Goal: Task Accomplishment & Management: Manage account settings

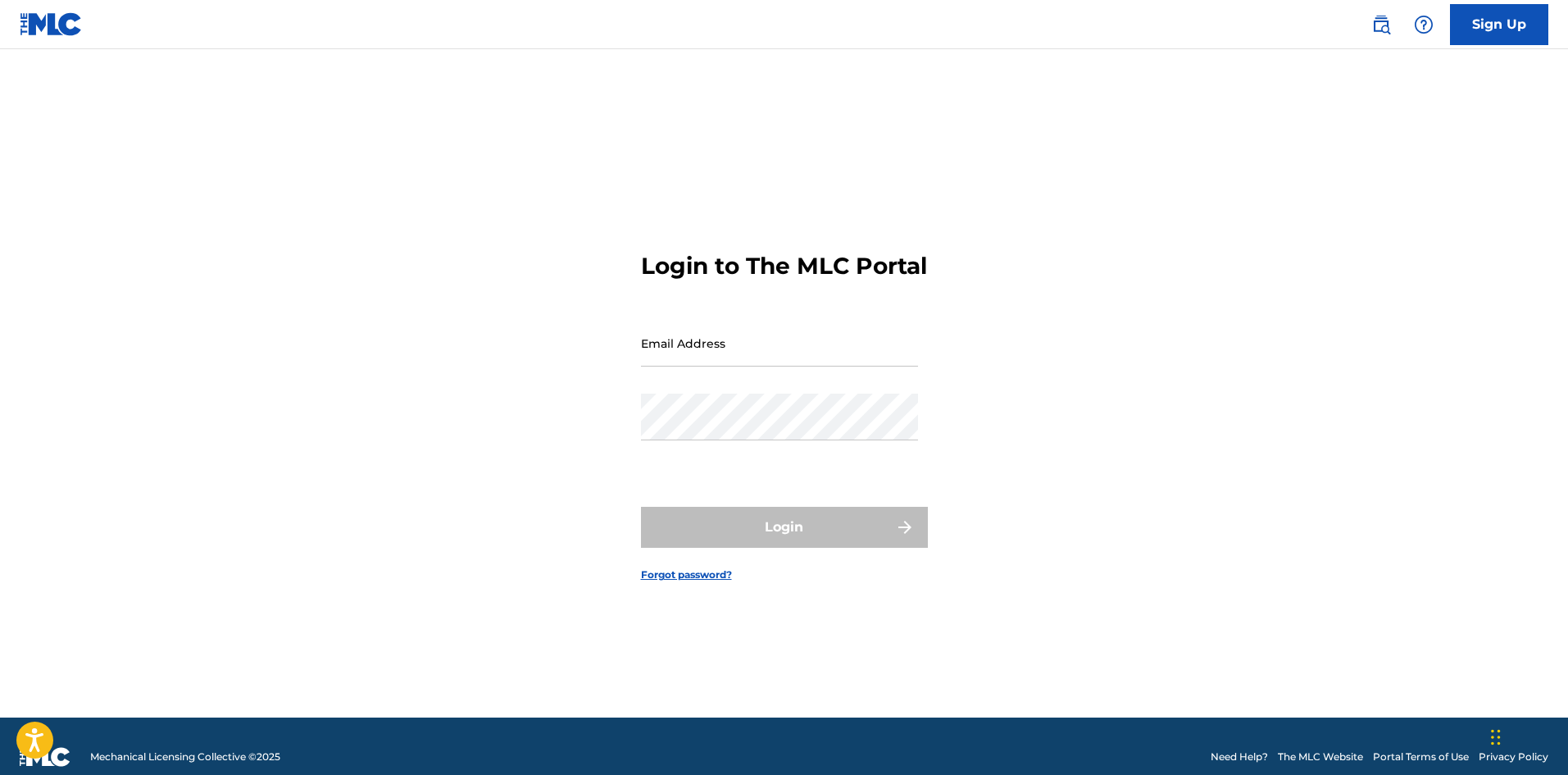
click at [721, 362] on input "Email Address" at bounding box center [779, 343] width 277 height 47
type input "[EMAIL_ADDRESS][DOMAIN_NAME]"
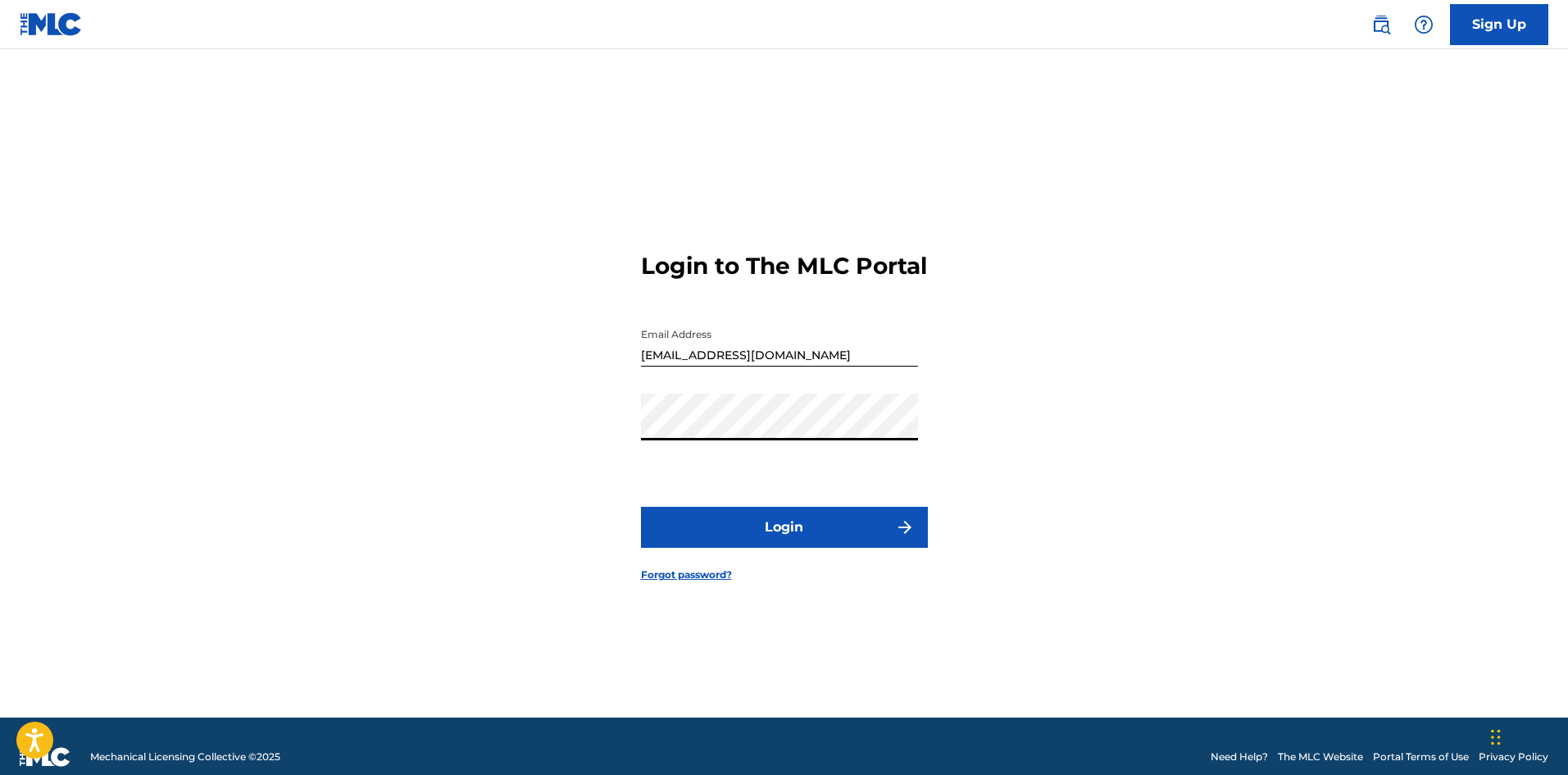
click at [641, 507] on button "Login" at bounding box center [784, 527] width 287 height 41
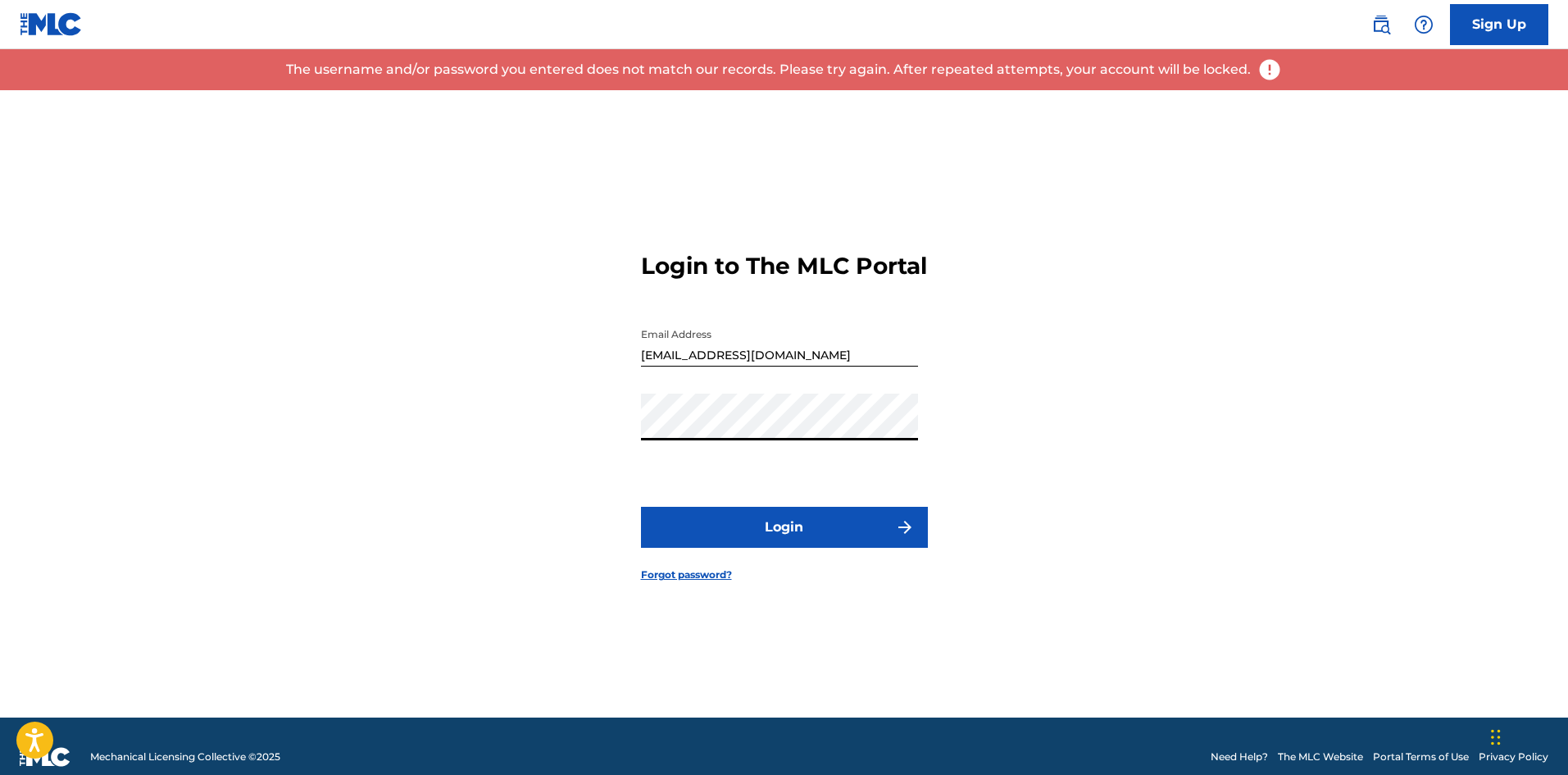
click at [660, 582] on link "Forgot password?" at bounding box center [686, 575] width 91 height 15
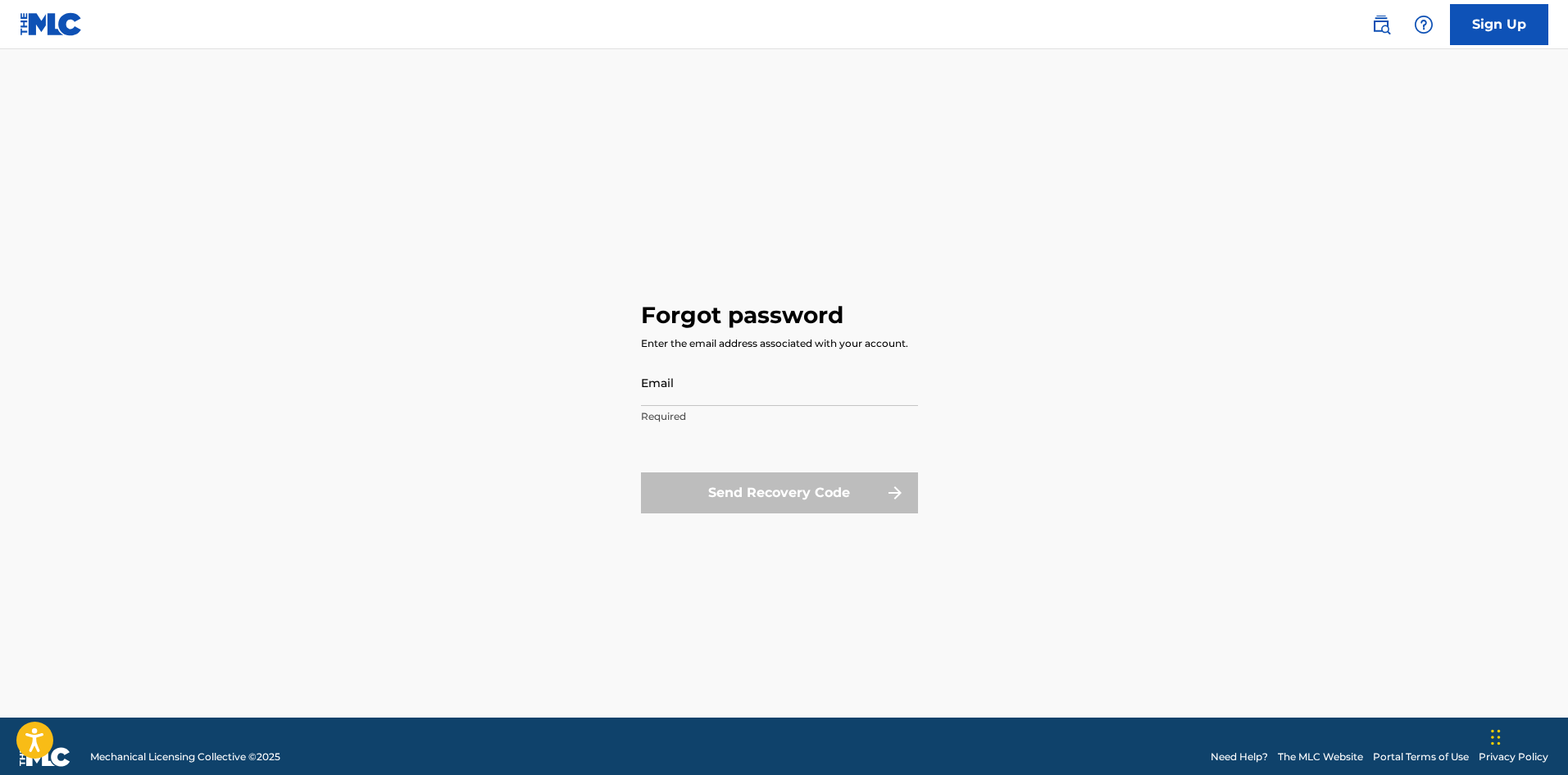
click at [882, 382] on input "Email" at bounding box center [779, 382] width 277 height 47
type input "[EMAIL_ADDRESS][DOMAIN_NAME]"
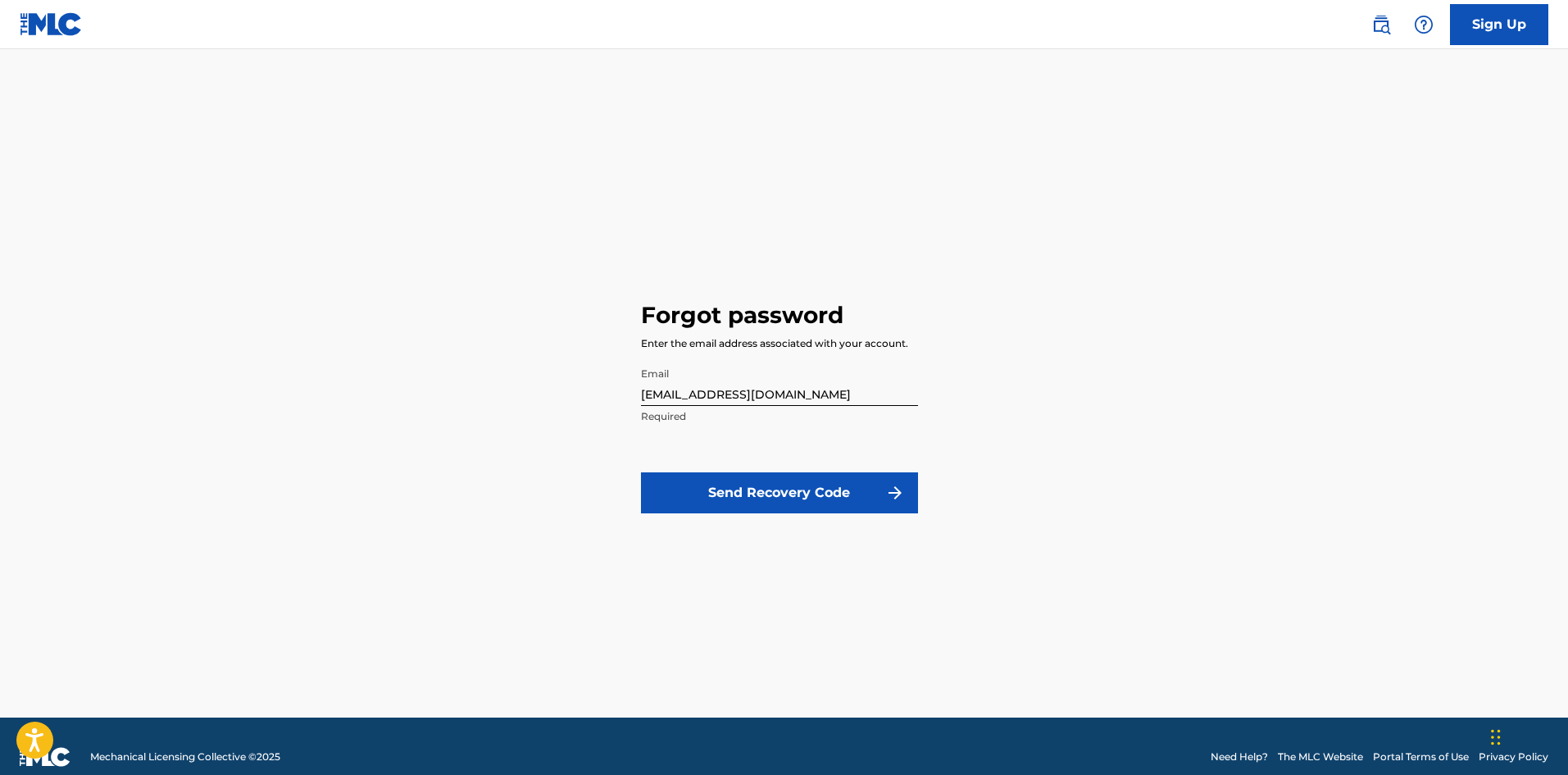
click at [797, 493] on button "Send Recovery Code" at bounding box center [779, 493] width 277 height 41
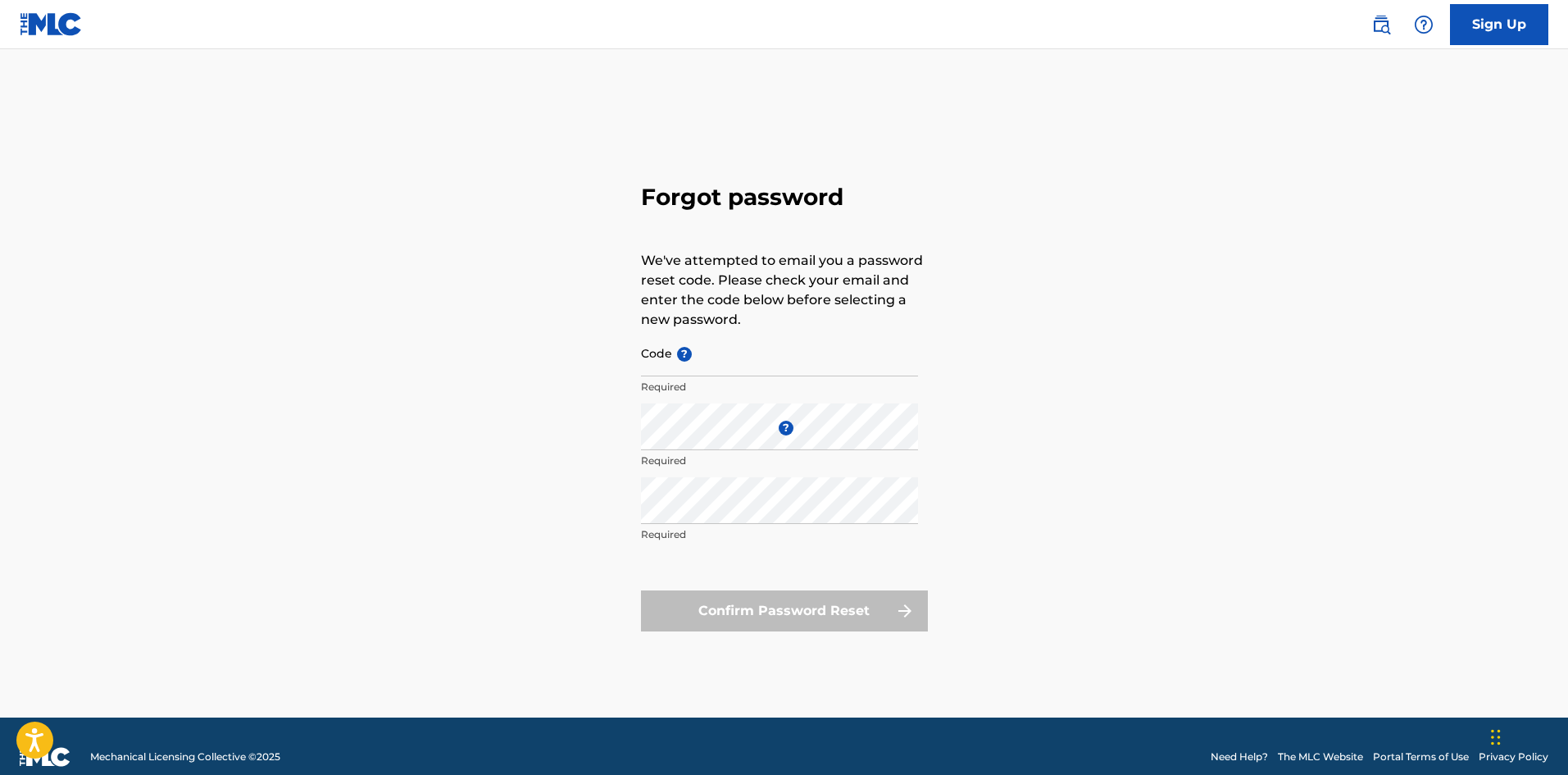
click at [720, 361] on input "Code ?" at bounding box center [779, 352] width 277 height 47
paste input "FP_b42b012d1aff445facca37eb68e4"
type input "FP_b42b012d1aff445facca37eb68e4"
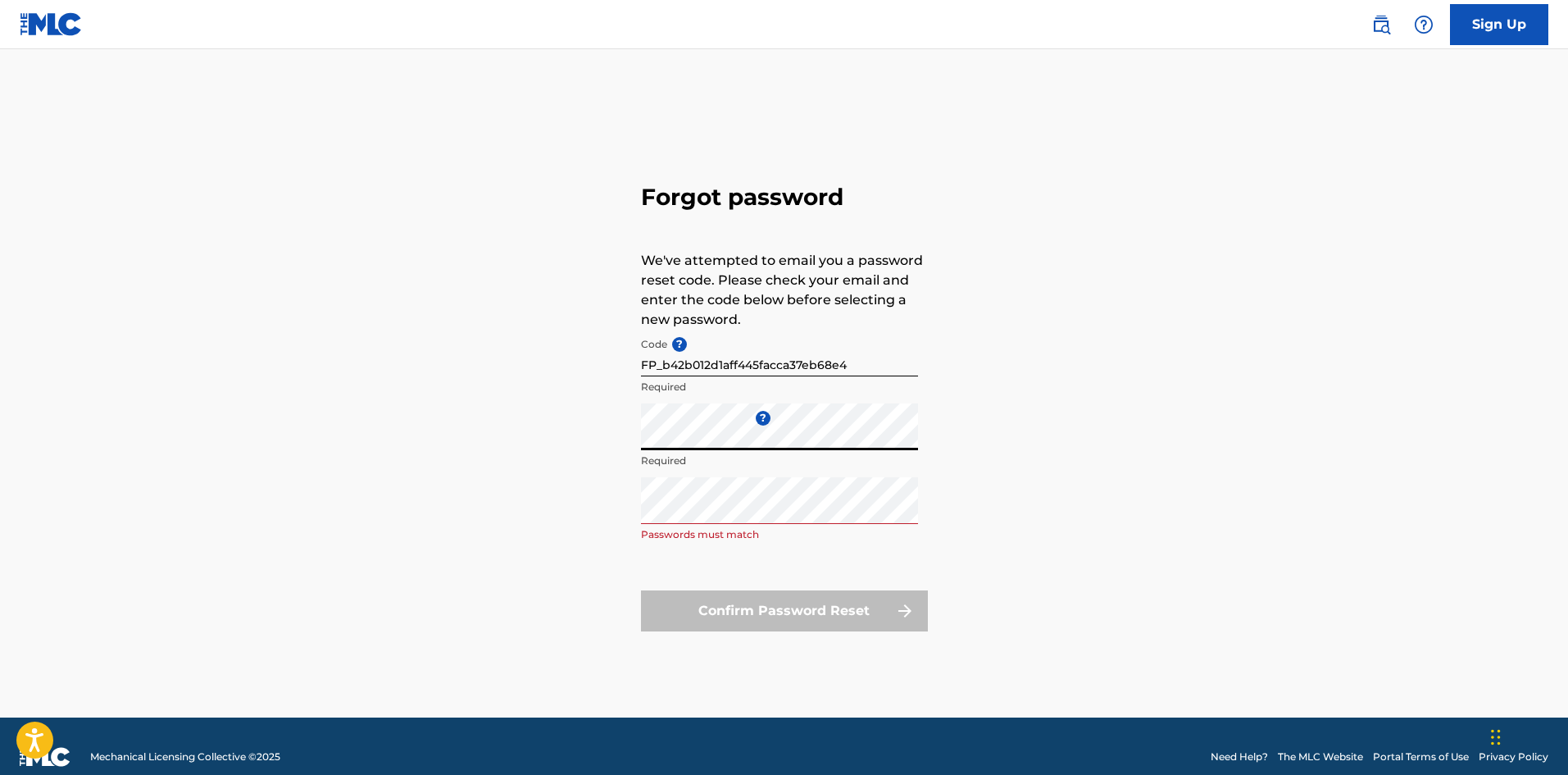
click at [604, 431] on div "Forgot password We've attempted to email you a password reset code. Please chec…" at bounding box center [785, 403] width 1148 height 627
click at [1122, 395] on div "Forgot password We've attempted to email you a password reset code. Please chec…" at bounding box center [785, 403] width 1148 height 627
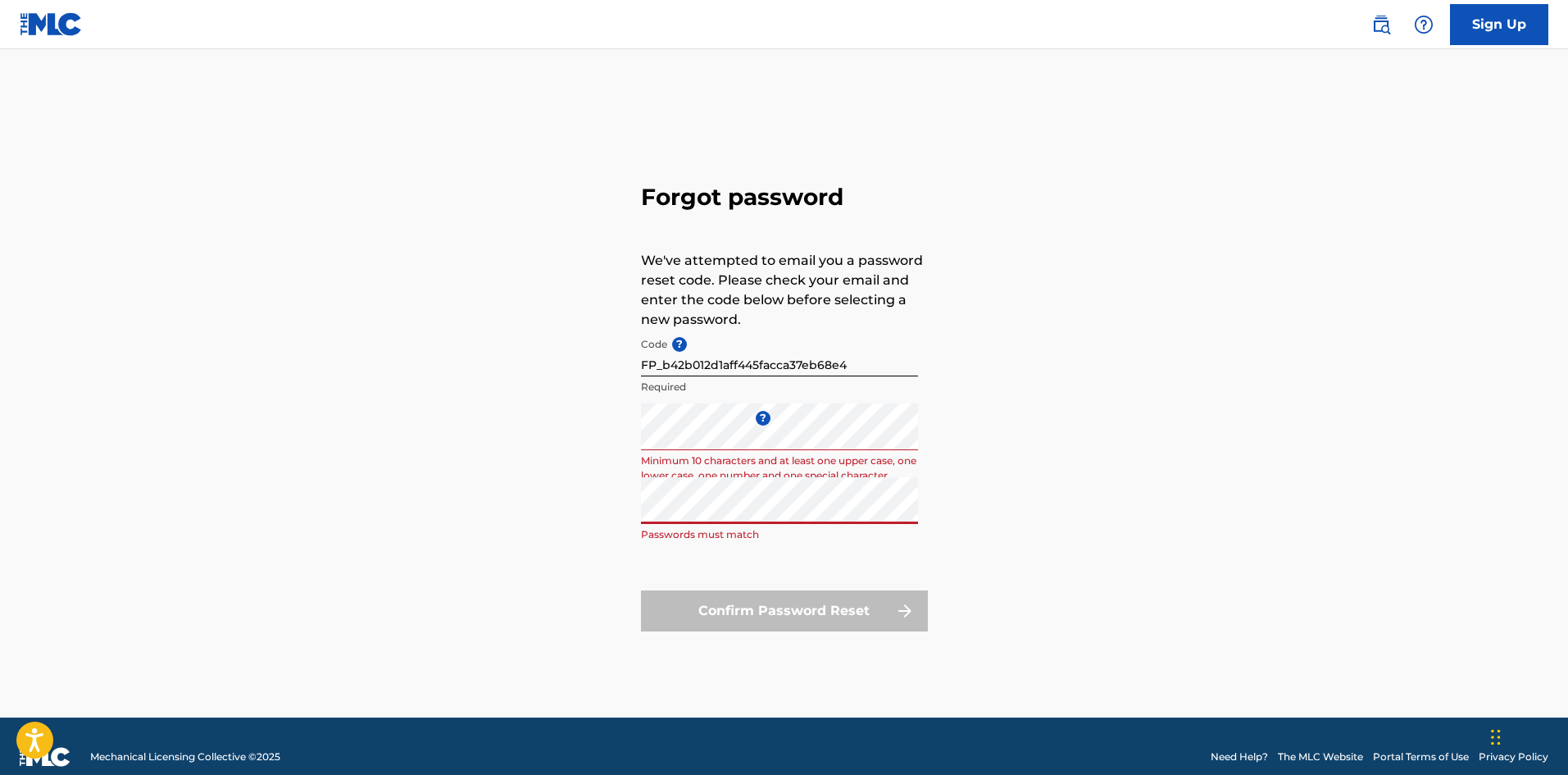
click at [567, 519] on div "Forgot password We've attempted to email you a password reset code. Please chec…" at bounding box center [785, 403] width 1148 height 627
click at [516, 452] on div "Forgot password We've attempted to email you a password reset code. Please chec…" at bounding box center [785, 403] width 1148 height 627
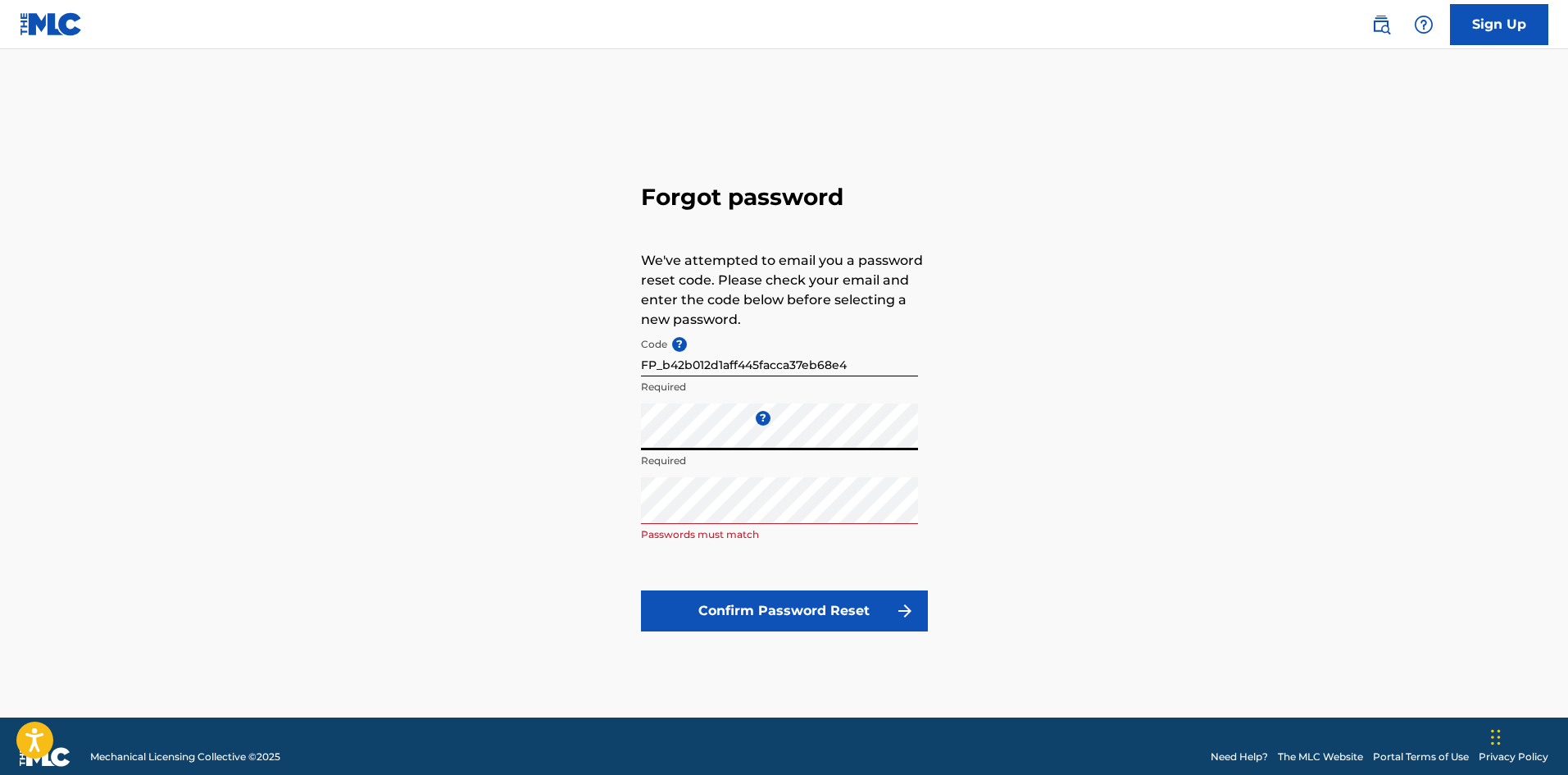
click at [791, 617] on button "Confirm Password Reset" at bounding box center [784, 611] width 287 height 41
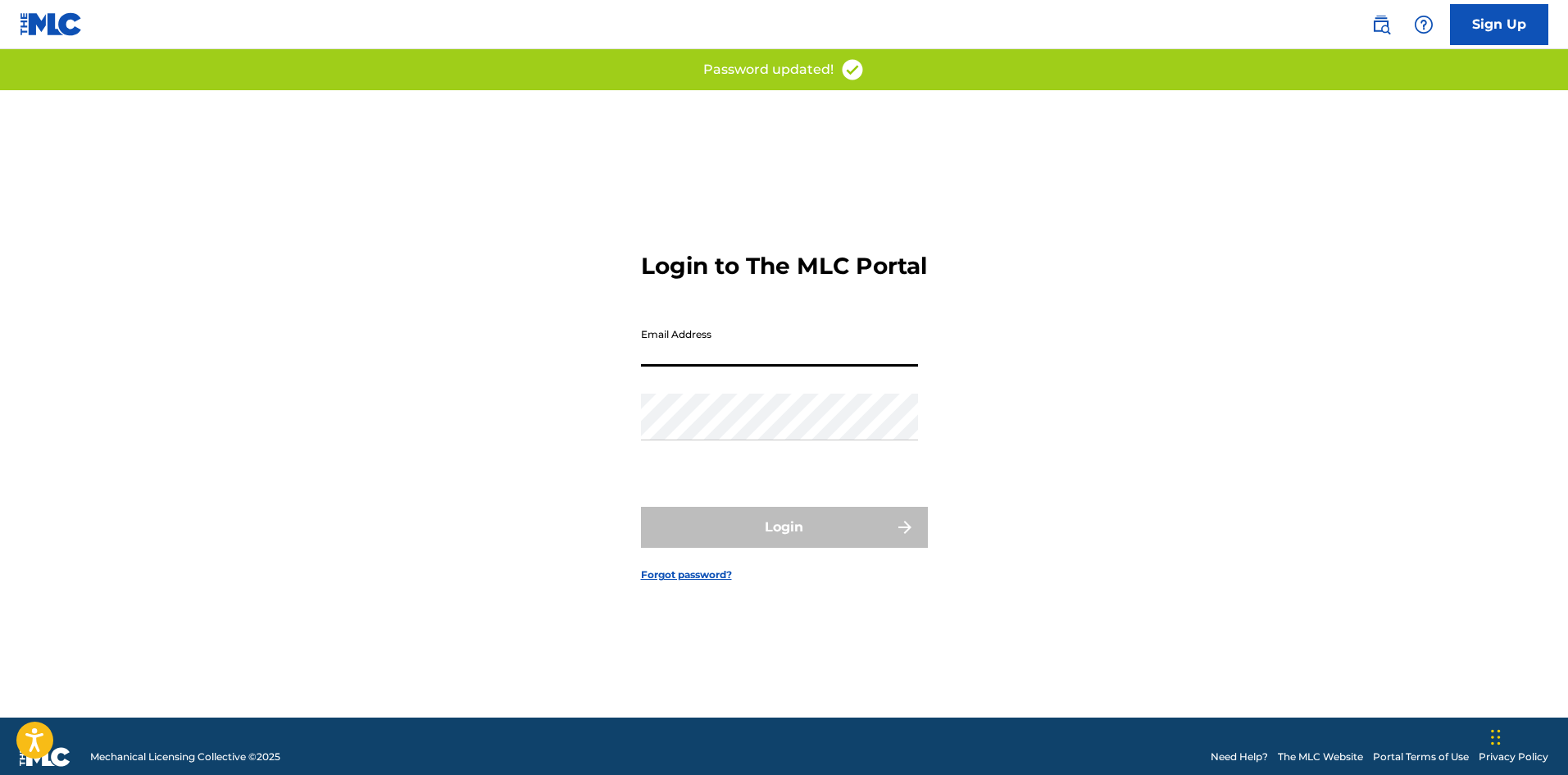
click at [699, 365] on input "Email Address" at bounding box center [779, 343] width 277 height 47
type input "[EMAIL_ADDRESS][DOMAIN_NAME]"
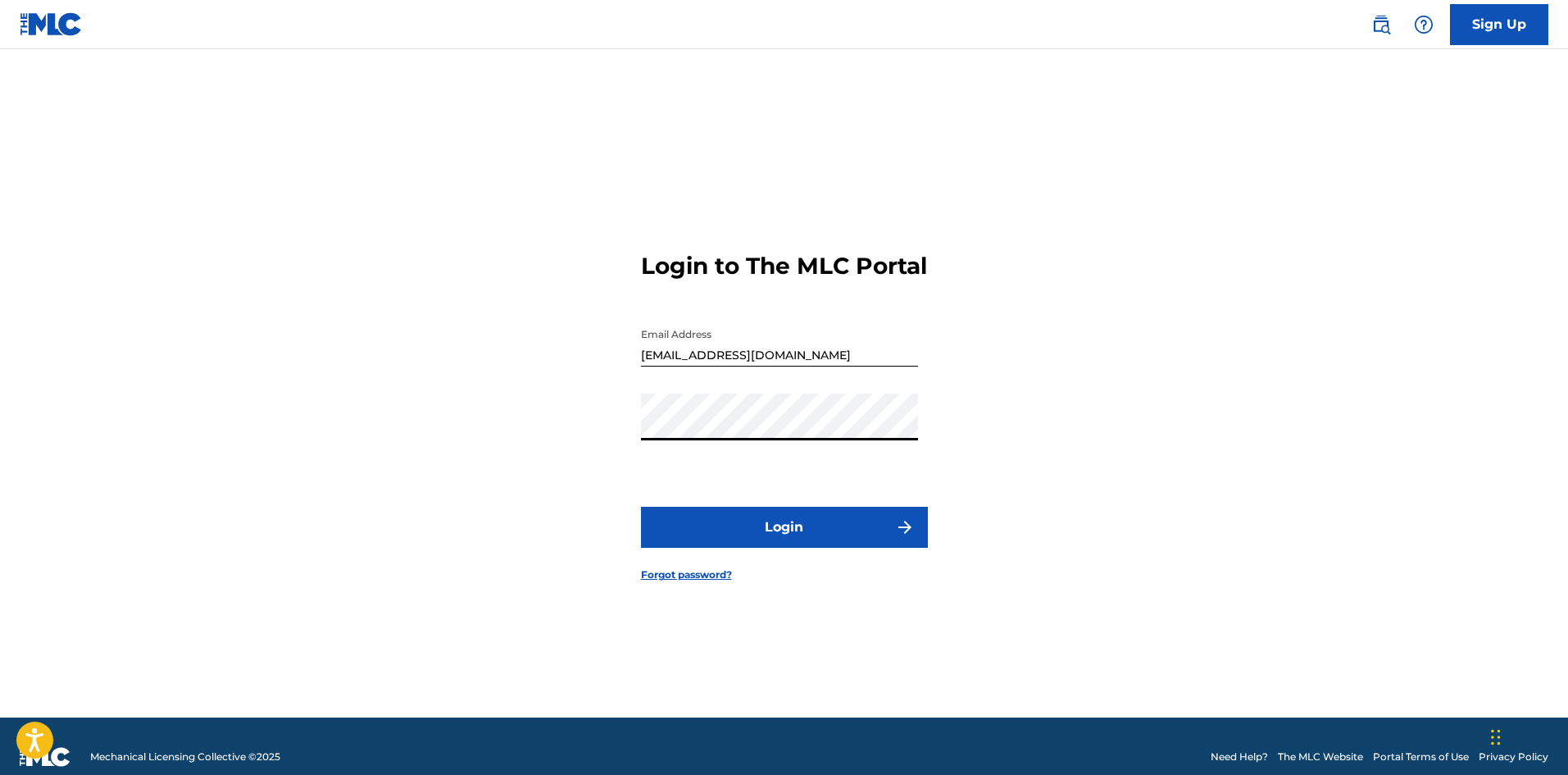
click at [800, 548] on button "Login" at bounding box center [784, 527] width 287 height 41
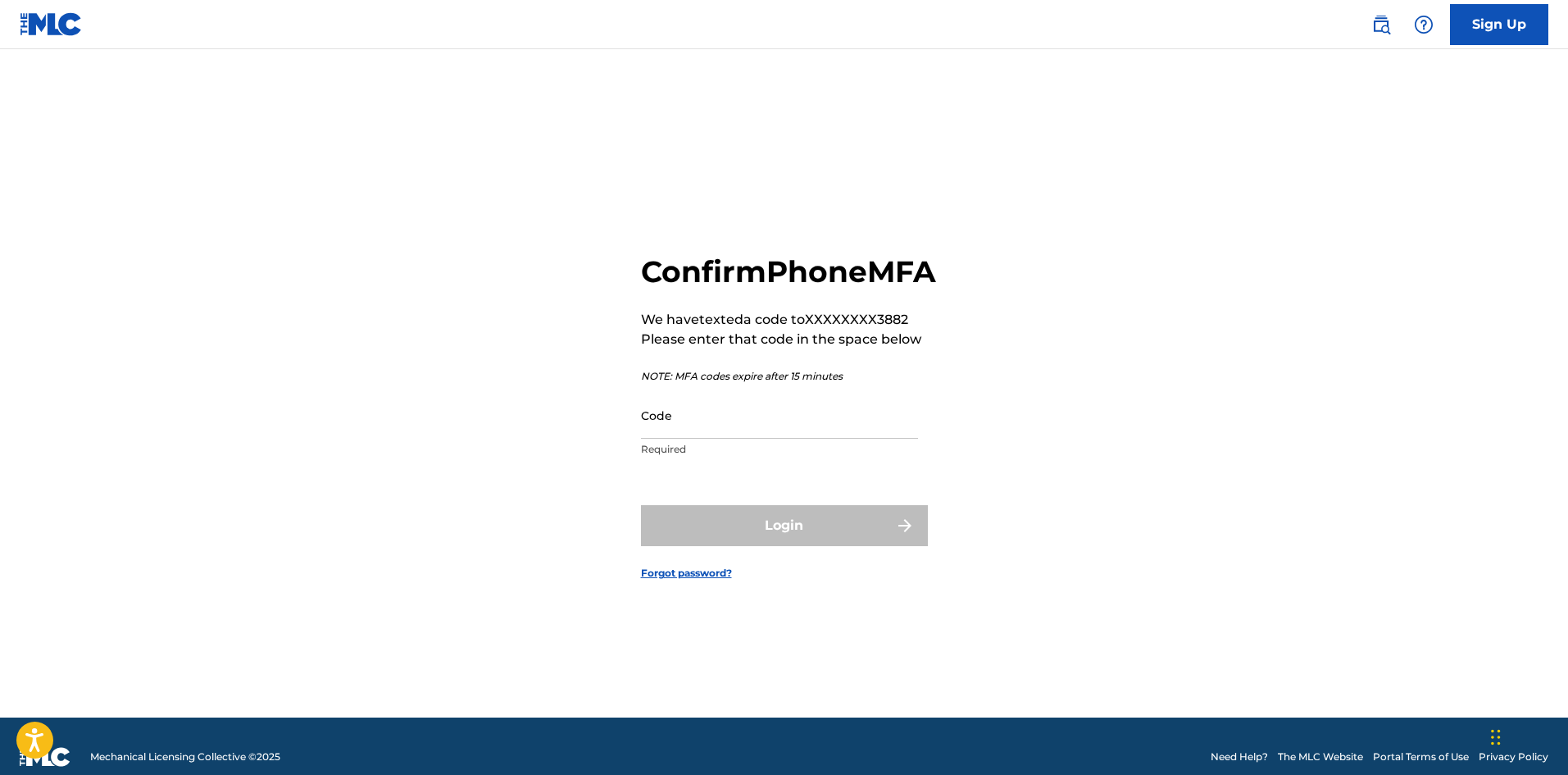
click at [757, 439] on input "Code" at bounding box center [779, 415] width 277 height 47
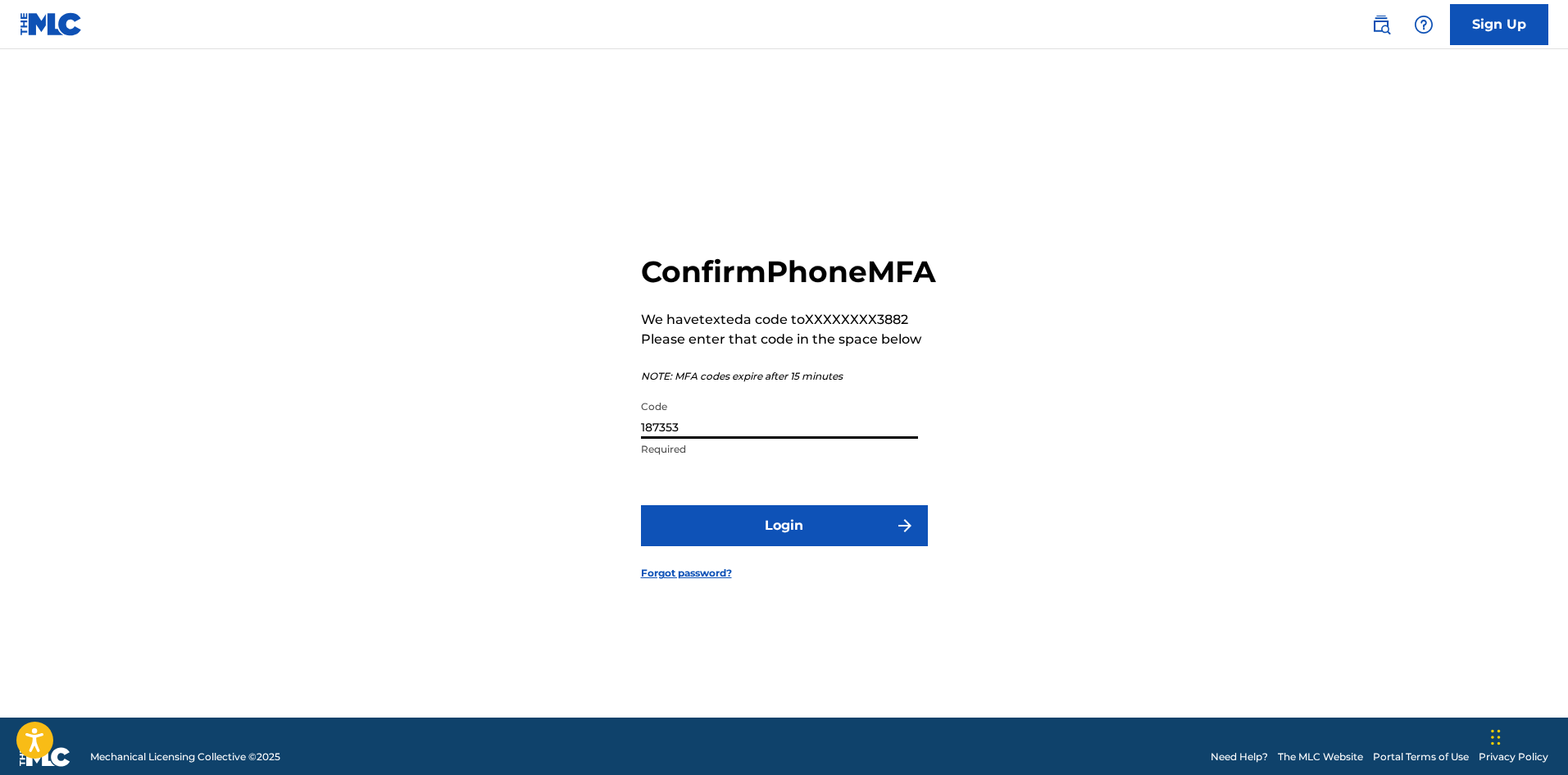
type input "187353"
click at [828, 539] on button "Login" at bounding box center [784, 525] width 287 height 41
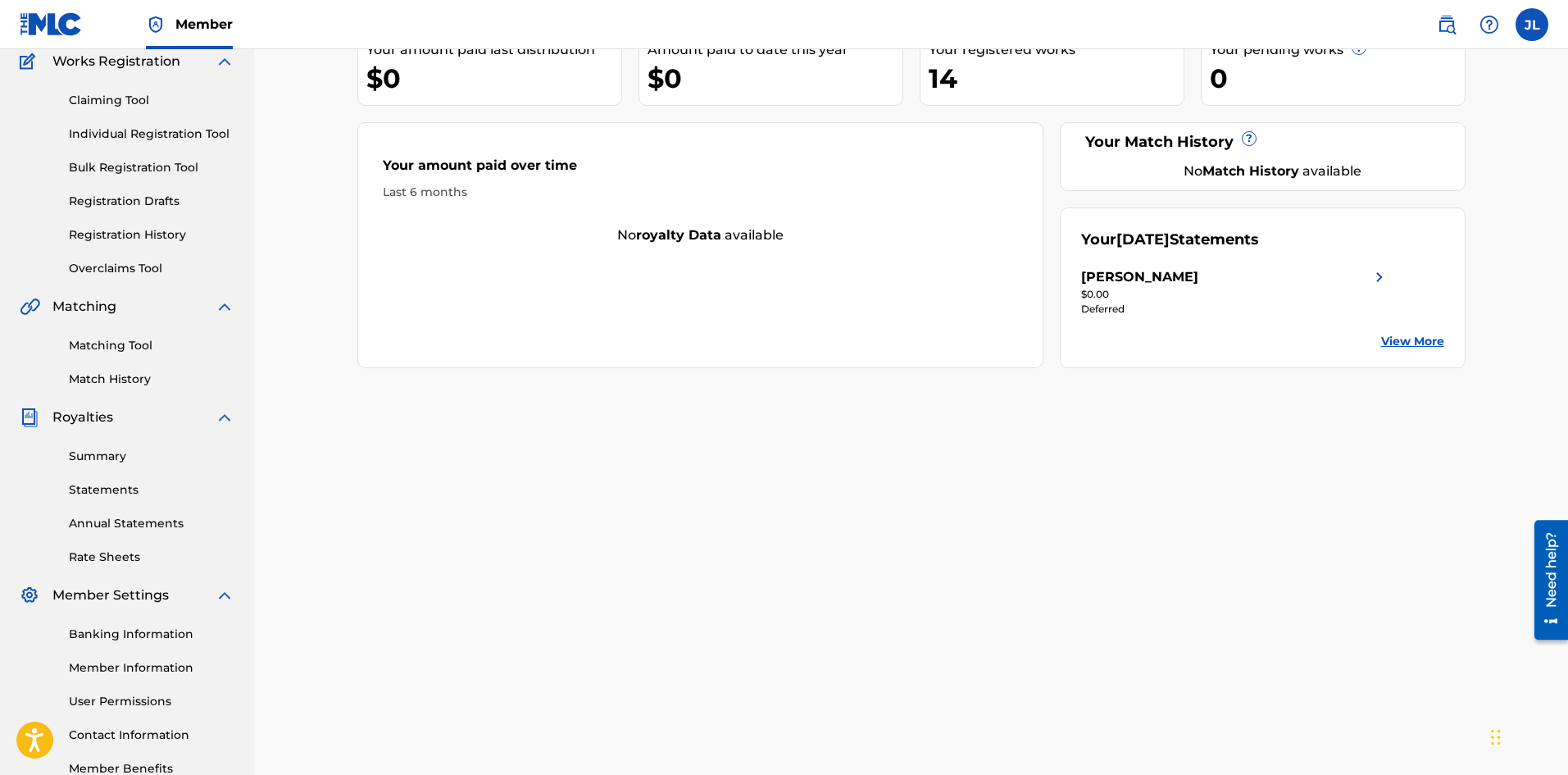
scroll to position [242, 0]
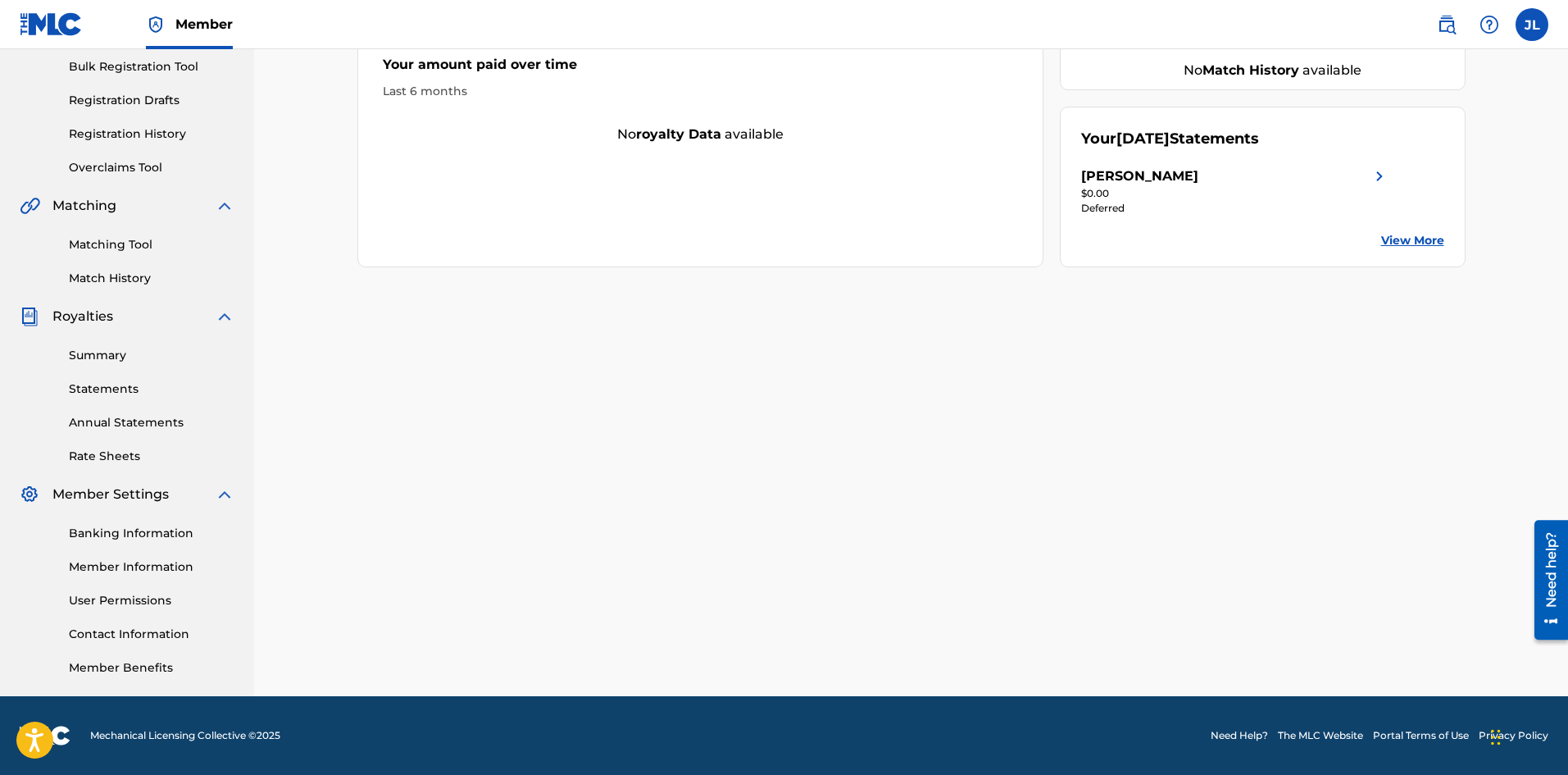
click at [124, 381] on link "Statements" at bounding box center [152, 389] width 166 height 17
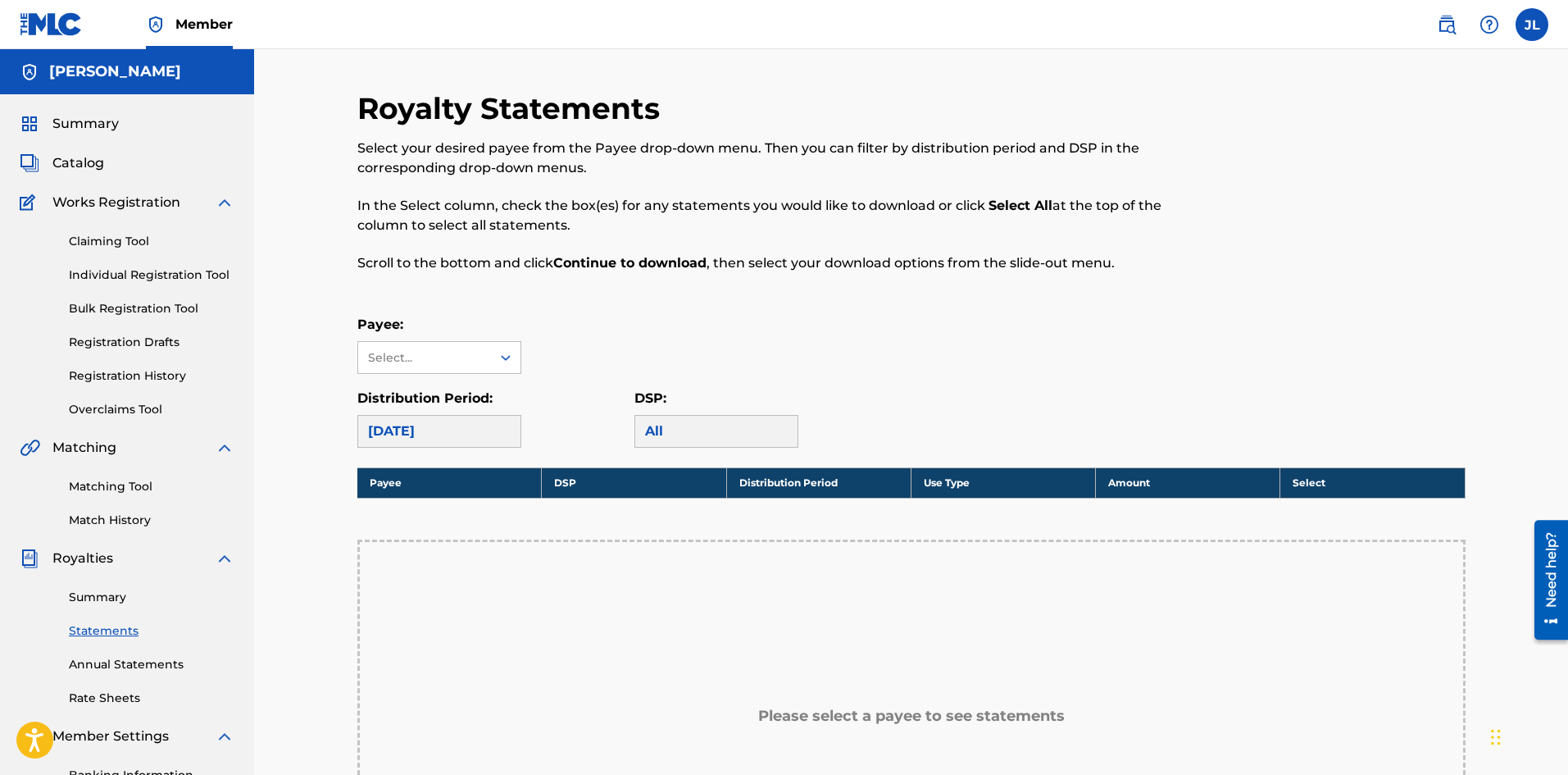
click at [100, 119] on span "Summary" at bounding box center [86, 124] width 67 height 20
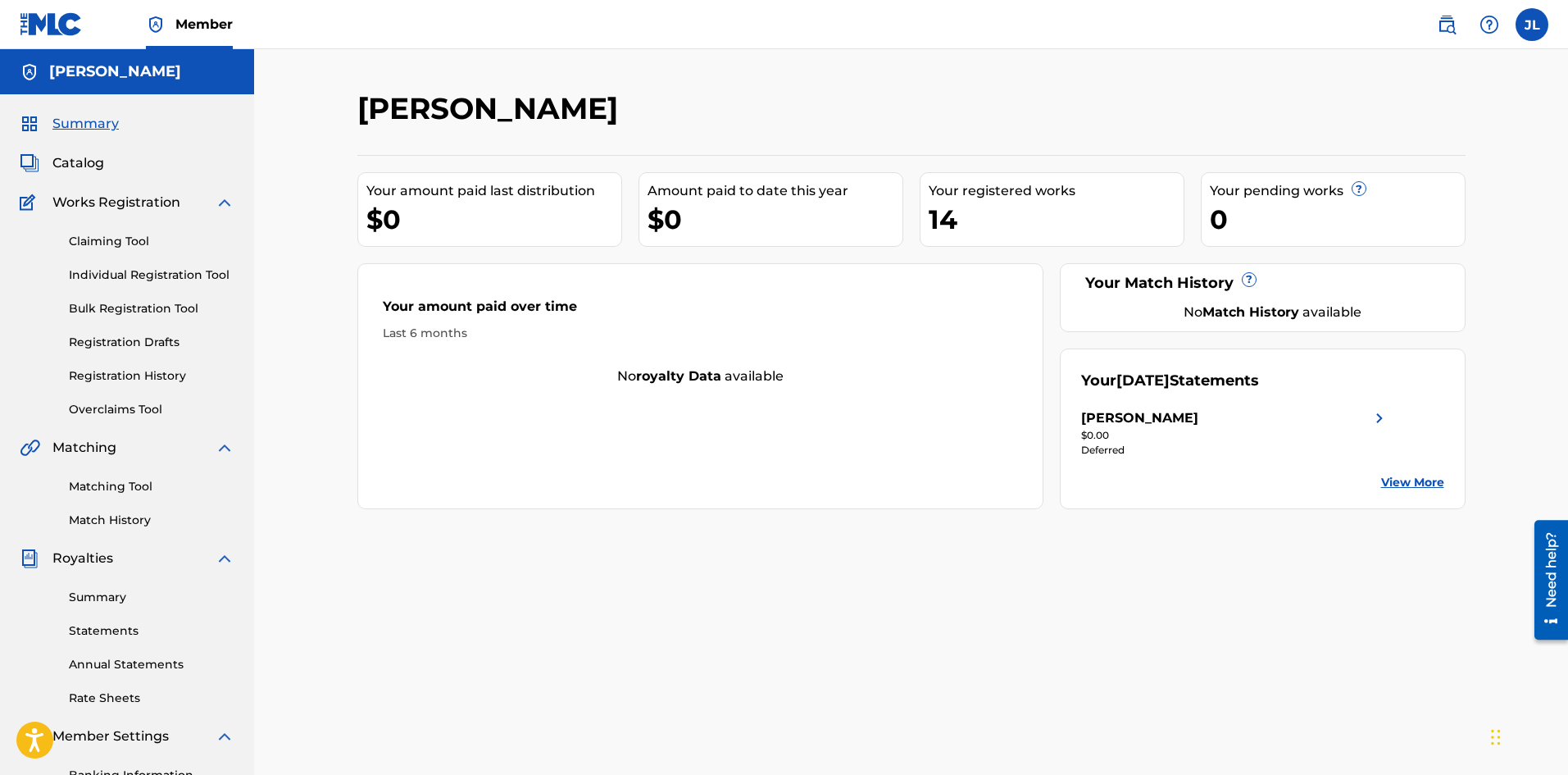
click at [89, 166] on span "Catalog" at bounding box center [78, 163] width 52 height 20
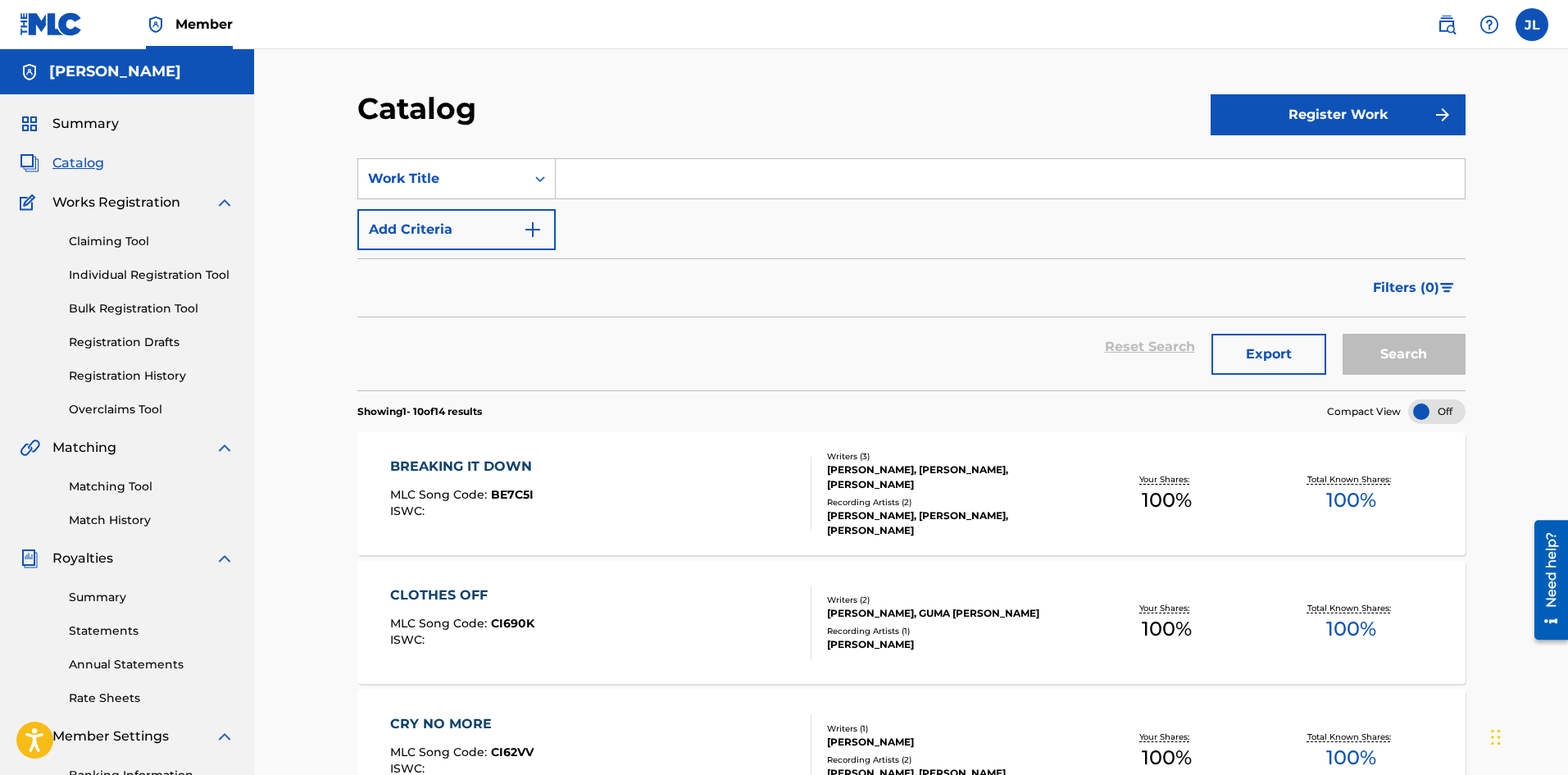
click at [89, 77] on h5 "[PERSON_NAME]" at bounding box center [115, 72] width 132 height 19
